Goal: Check status: Check status

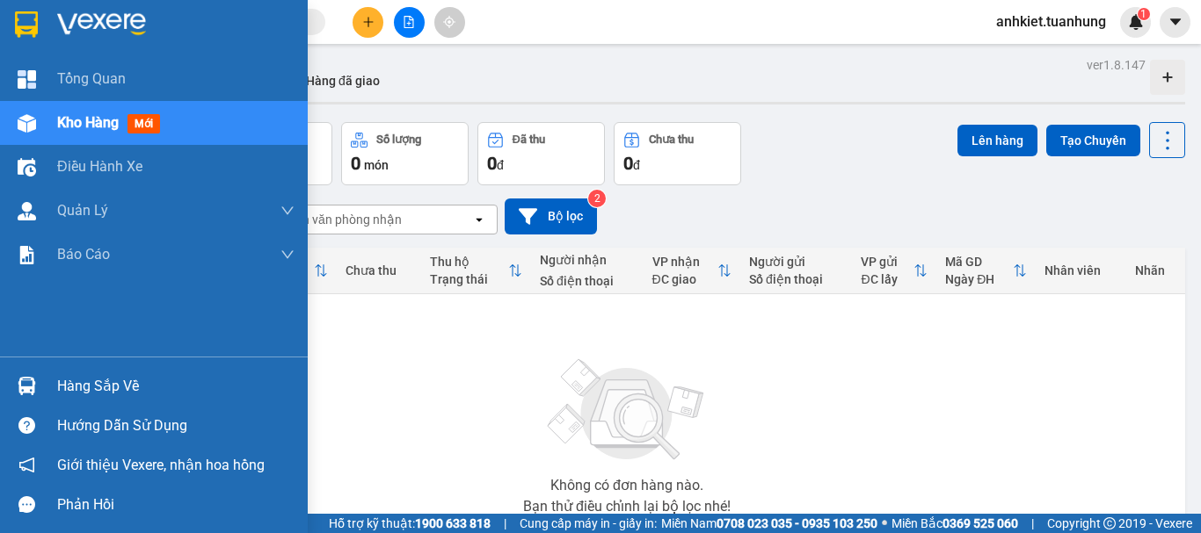
click at [101, 398] on div "Hàng sắp về" at bounding box center [175, 387] width 237 height 26
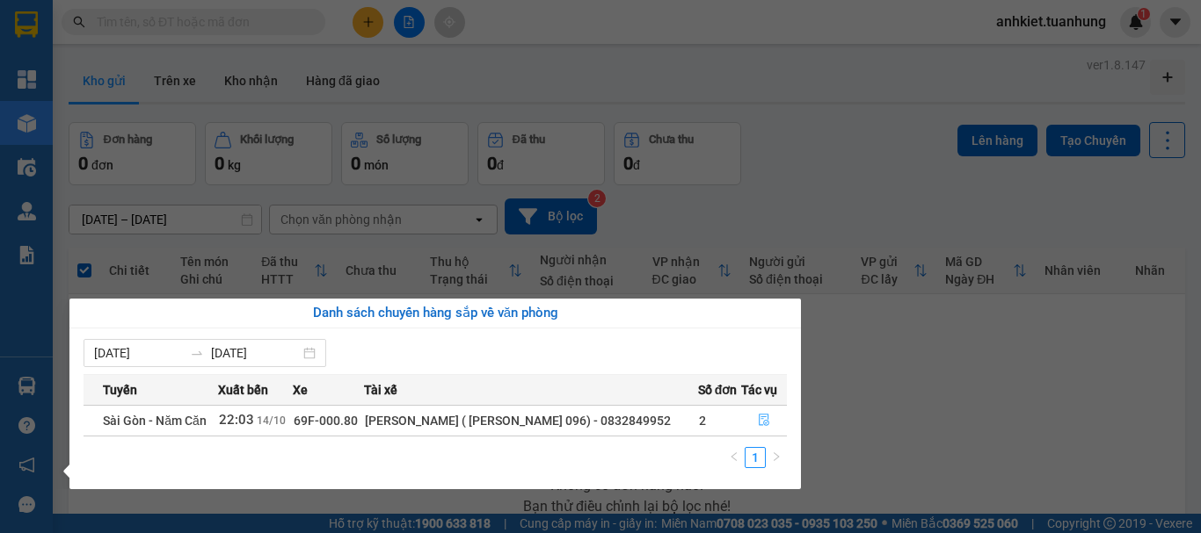
click at [761, 418] on icon "file-done" at bounding box center [764, 420] width 12 height 12
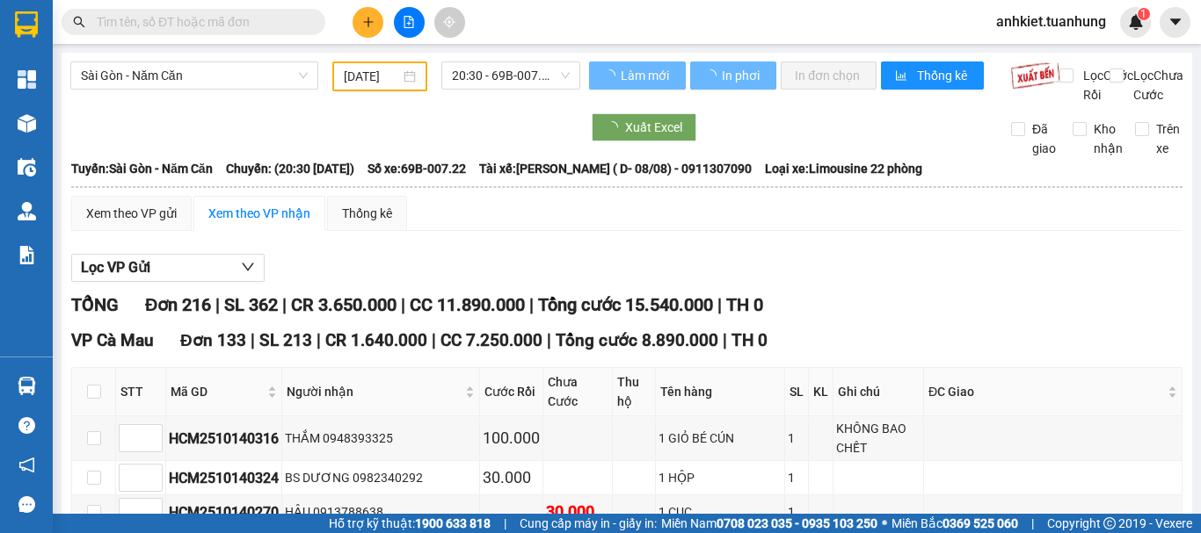
type input "[DATE]"
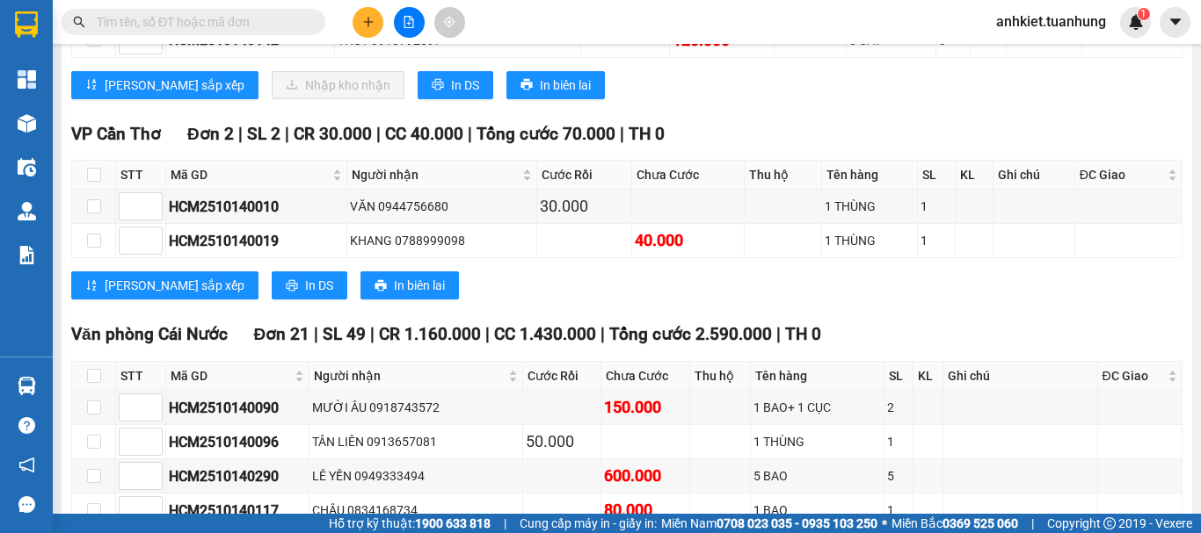
scroll to position [7035, 0]
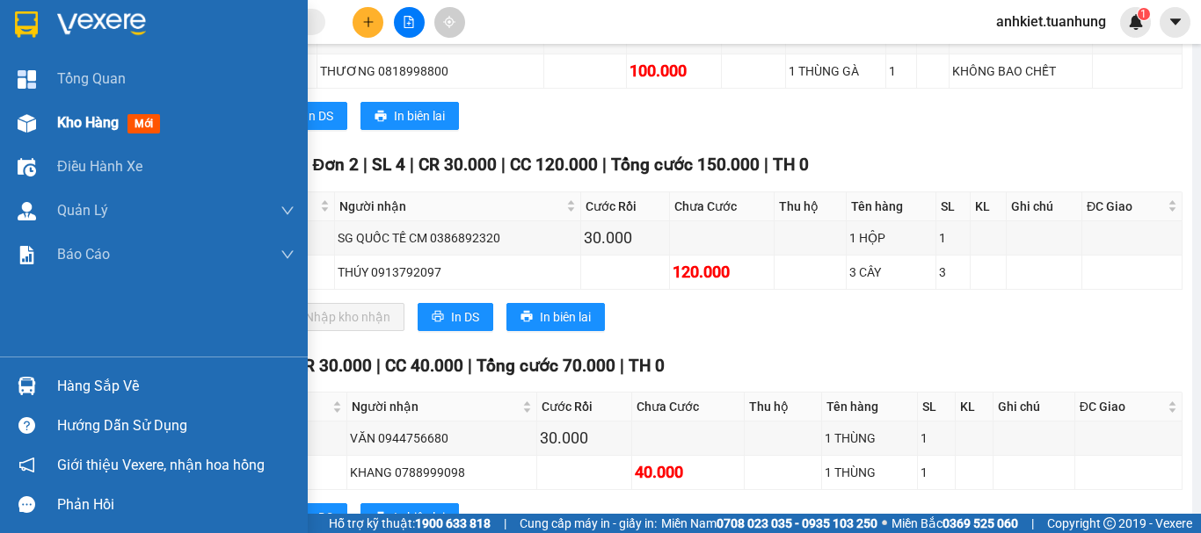
click at [55, 115] on div "Kho hàng mới" at bounding box center [154, 123] width 308 height 44
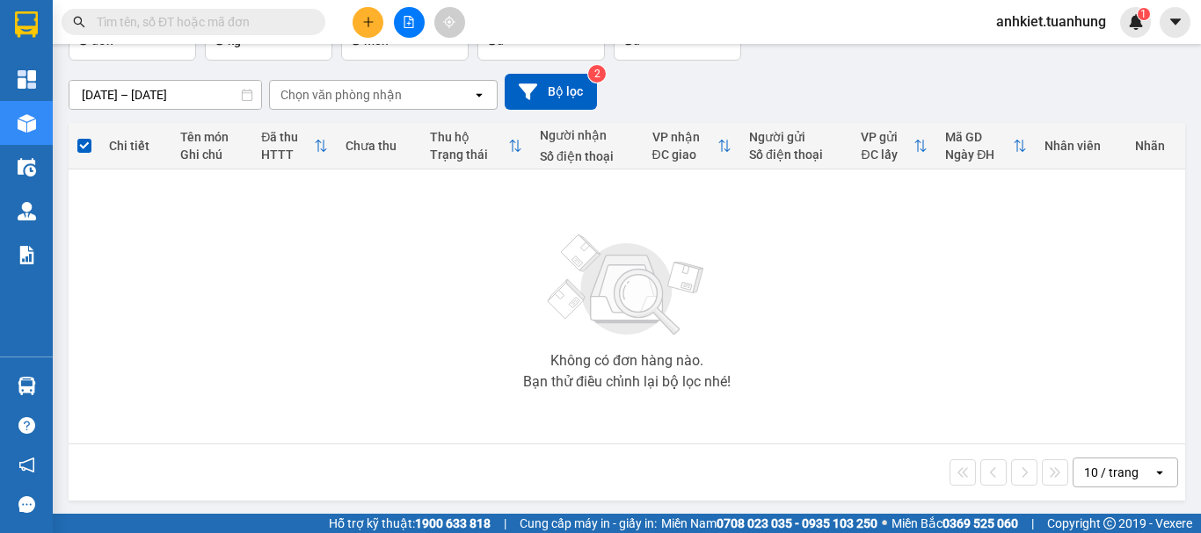
scroll to position [127, 0]
